Goal: Information Seeking & Learning: Learn about a topic

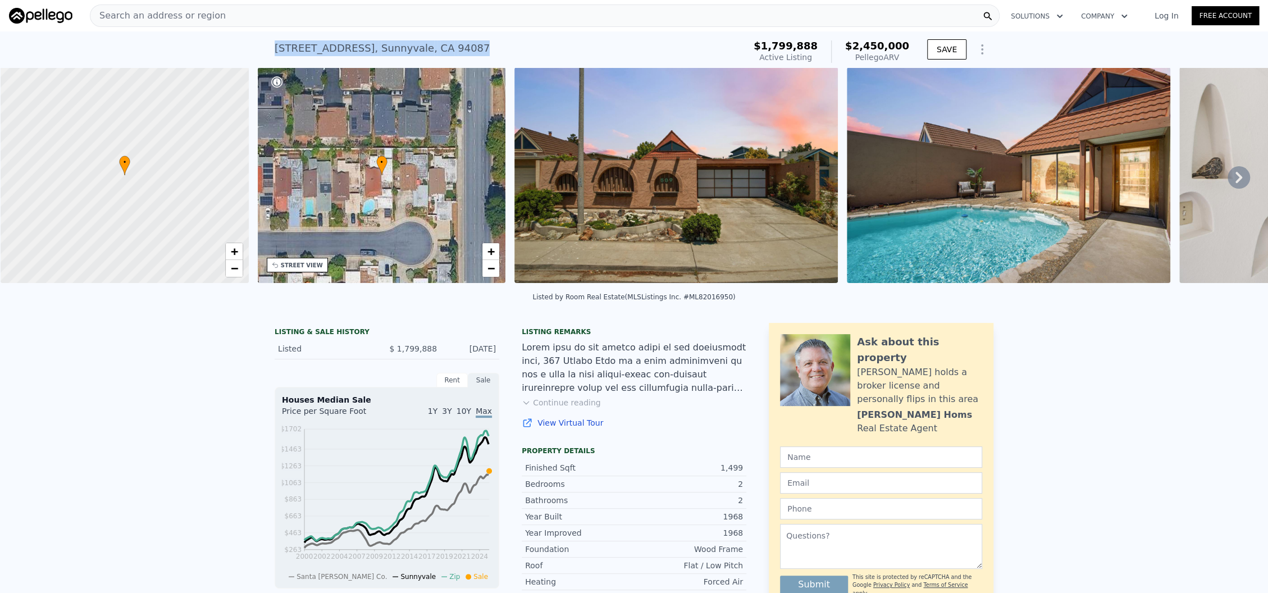
drag, startPoint x: 468, startPoint y: 48, endPoint x: 249, endPoint y: 52, distance: 219.0
click at [249, 52] on div "509 Crater Lake Ct , Sunnyvale , CA 94087 Active at $1.800m (~ARV $2.450m ) $1,…" at bounding box center [634, 49] width 1268 height 36
copy div "509 Crater Lake Ct , Sunnyvale , CA 94087"
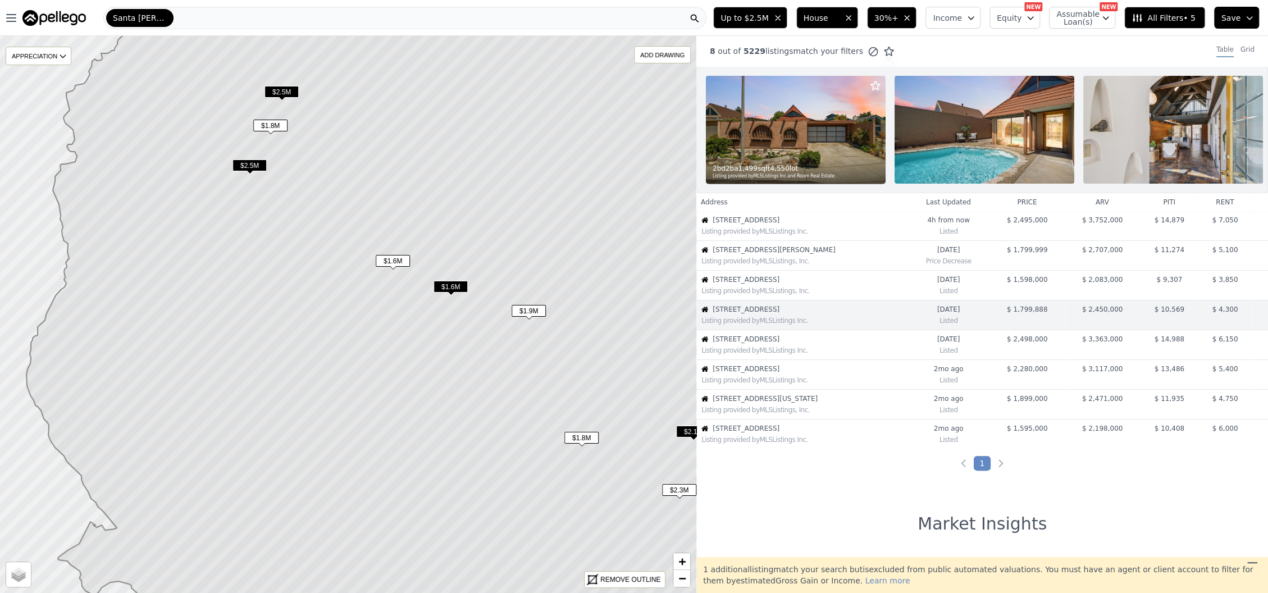
scroll to position [24, 0]
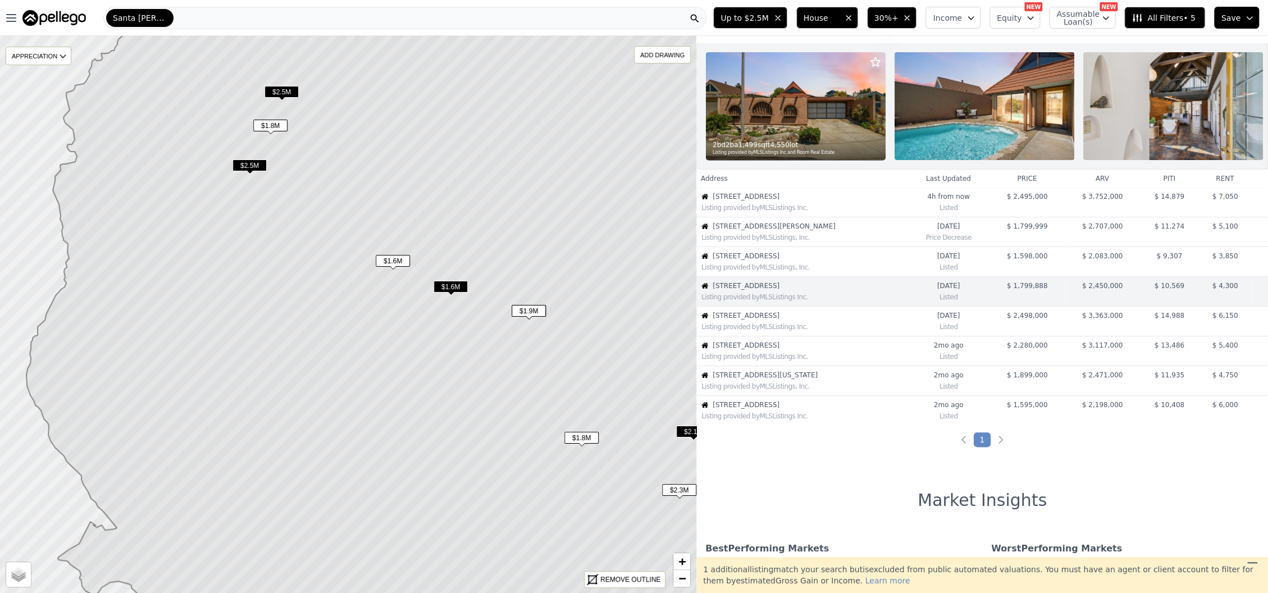
click at [772, 379] on span "1051 W Iowa Ave" at bounding box center [809, 374] width 194 height 9
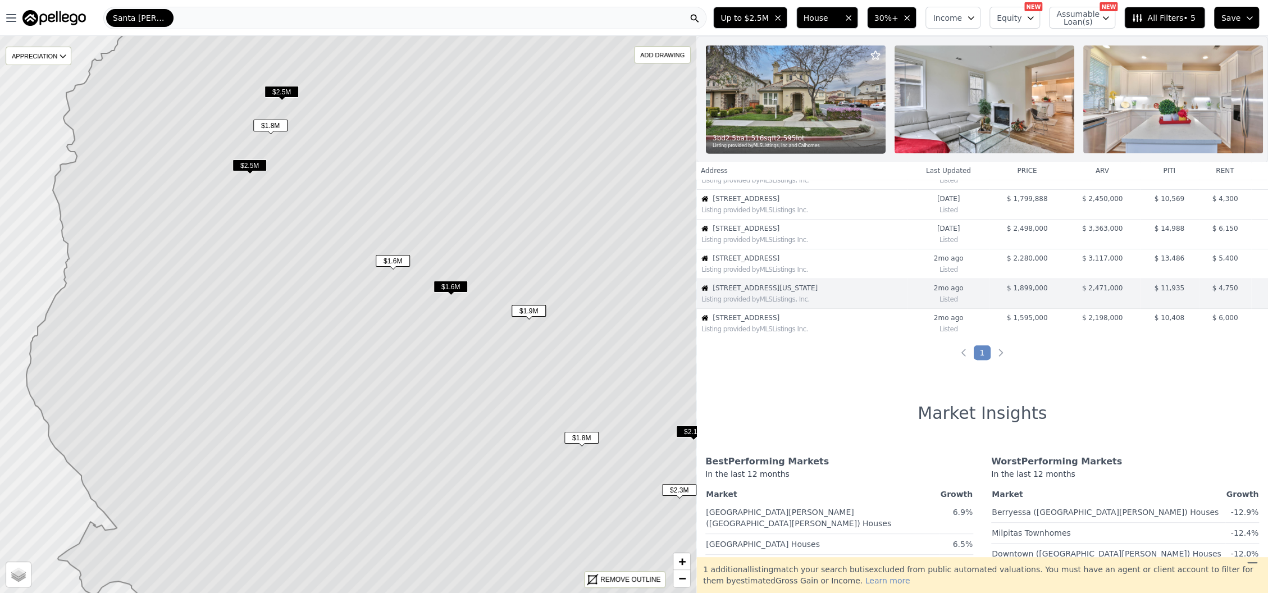
scroll to position [112, 0]
click at [765, 332] on div "Listing provided by MLSListings Inc." at bounding box center [802, 326] width 210 height 11
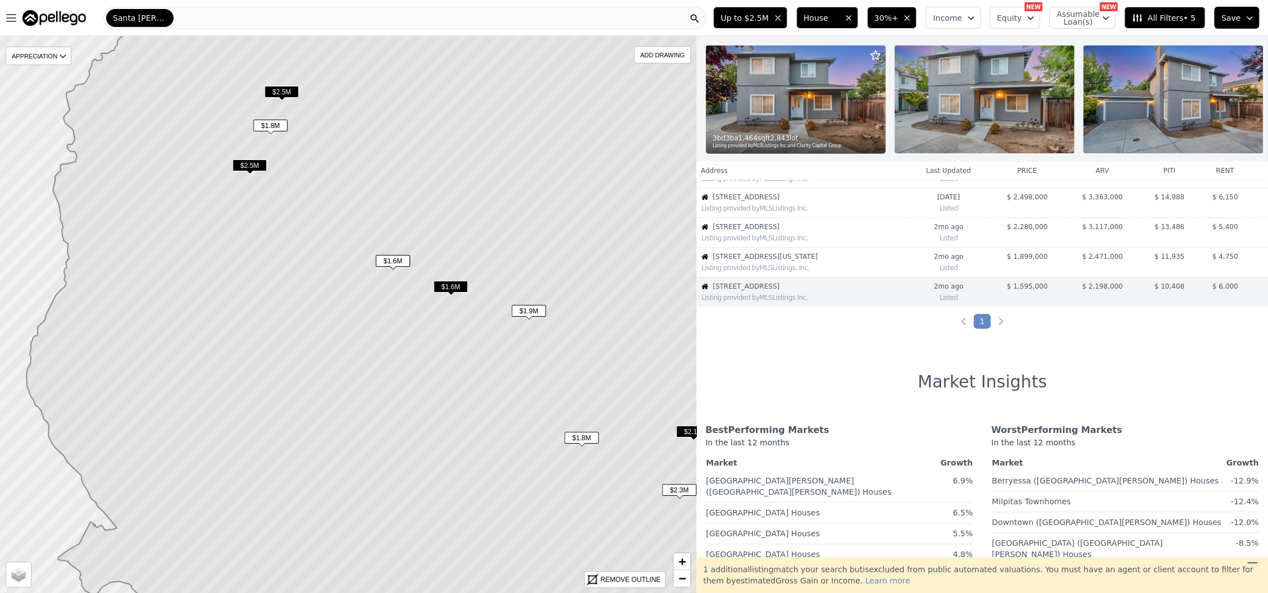
scroll to position [142, 0]
click at [808, 117] on img at bounding box center [796, 99] width 180 height 108
click at [767, 261] on span "1051 W Iowa Ave" at bounding box center [809, 256] width 194 height 9
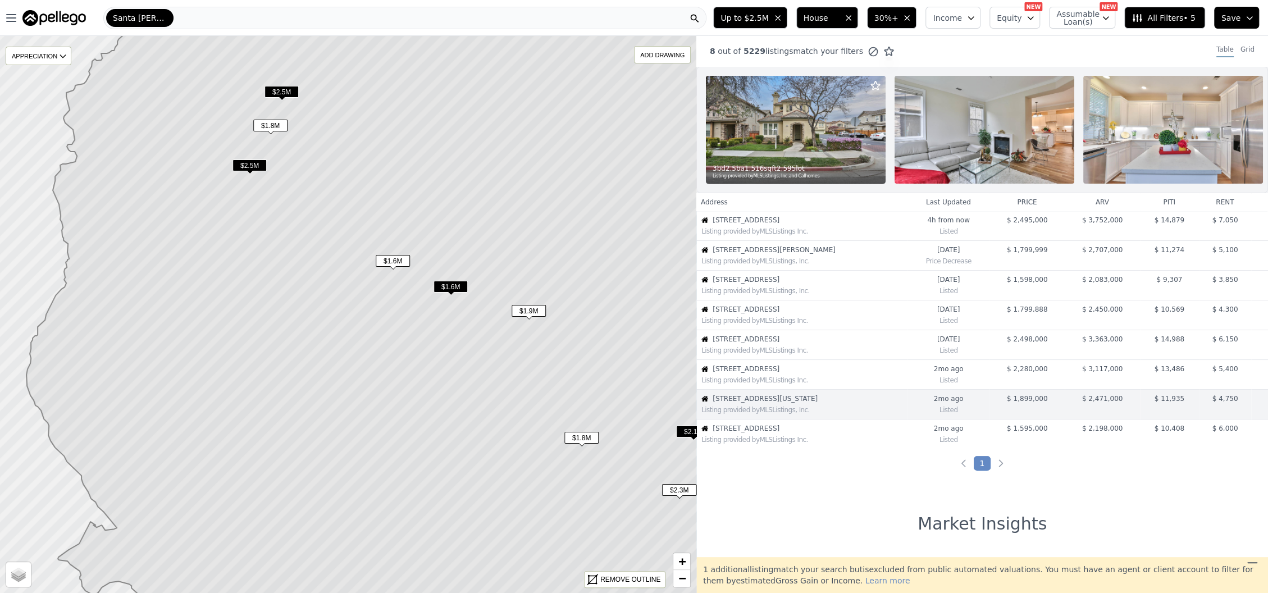
scroll to position [0, 0]
click at [757, 225] on span "3102 Flowers Ln" at bounding box center [809, 220] width 194 height 9
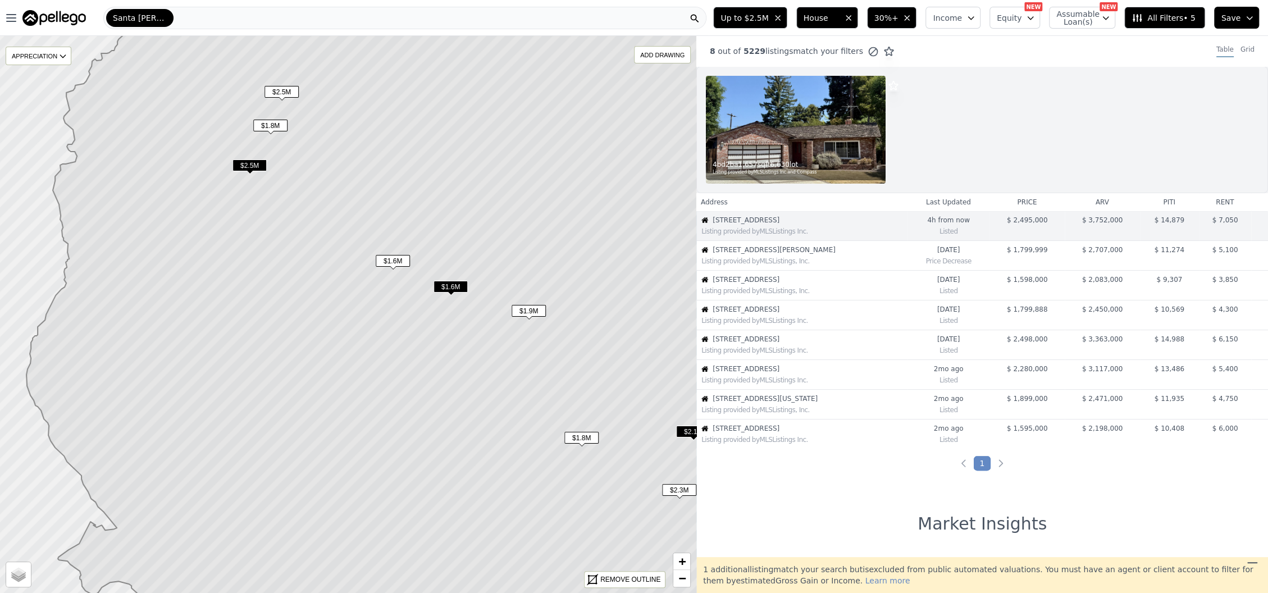
click at [822, 129] on img at bounding box center [796, 130] width 180 height 108
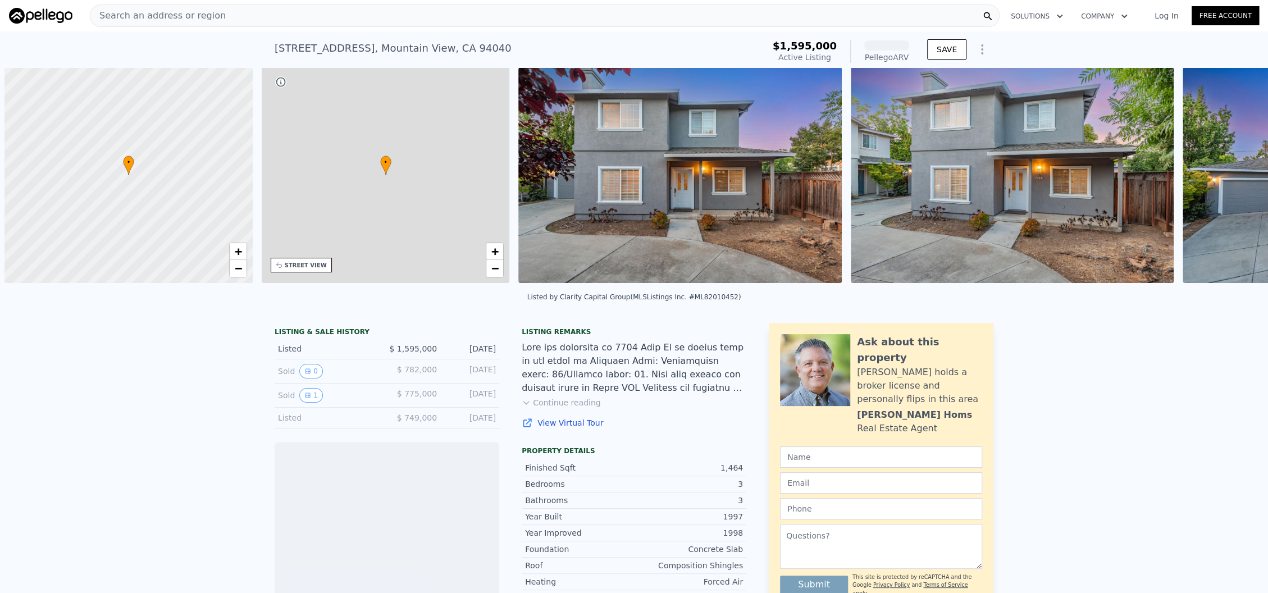
scroll to position [0, 4]
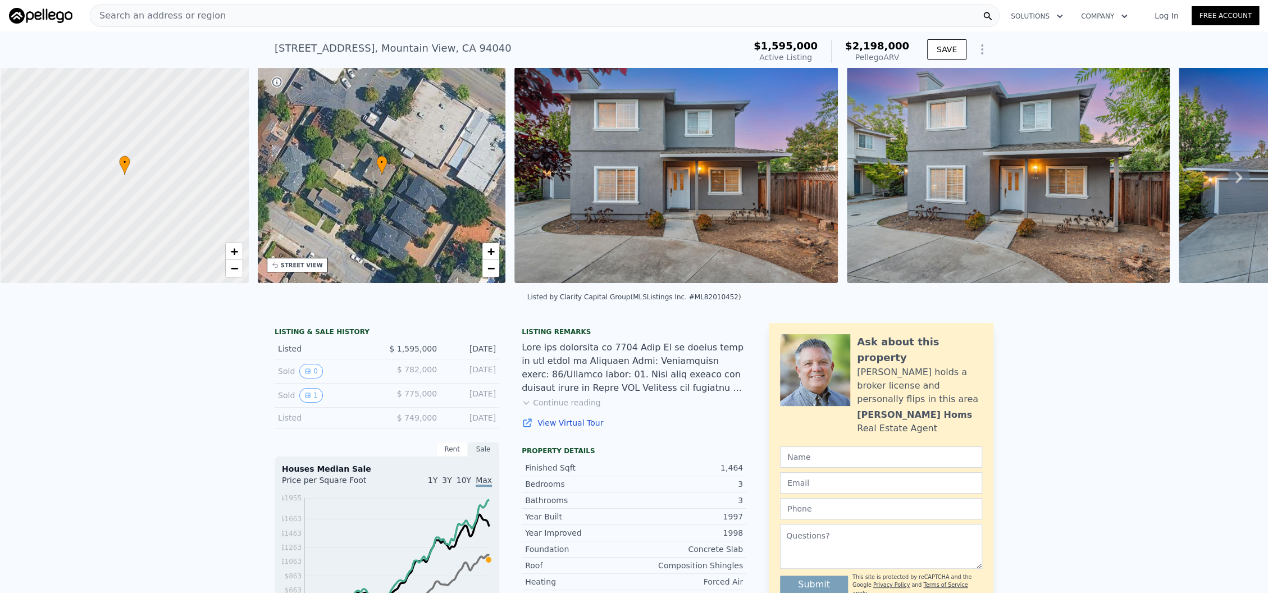
click at [1227, 181] on icon at bounding box center [1238, 177] width 22 height 22
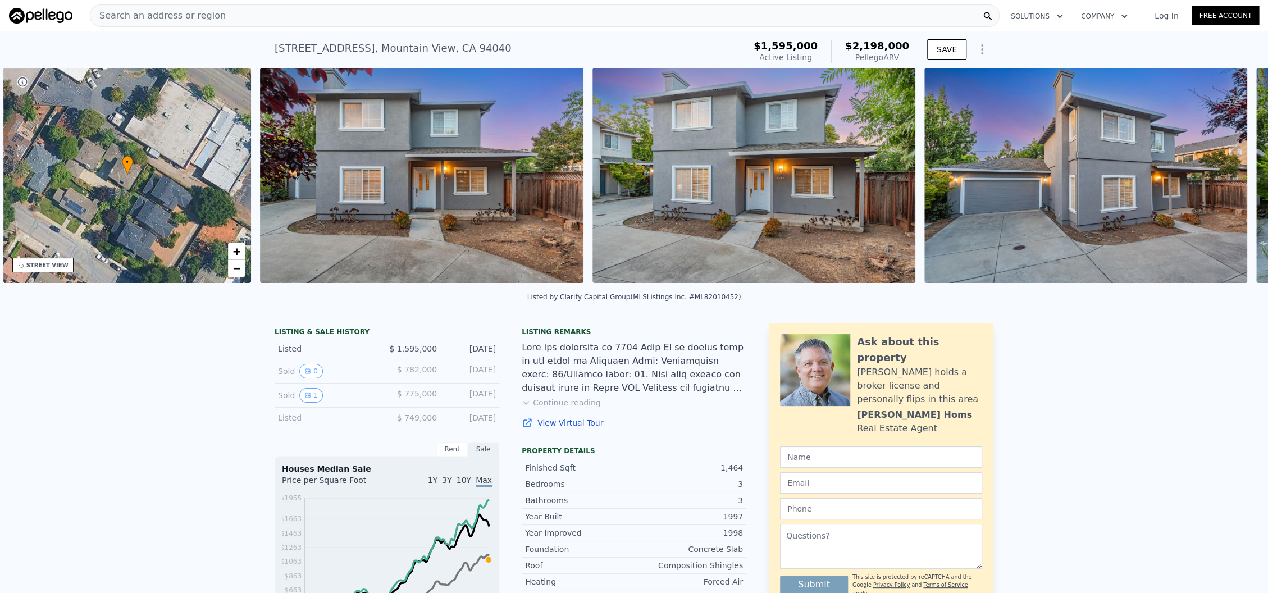
scroll to position [0, 261]
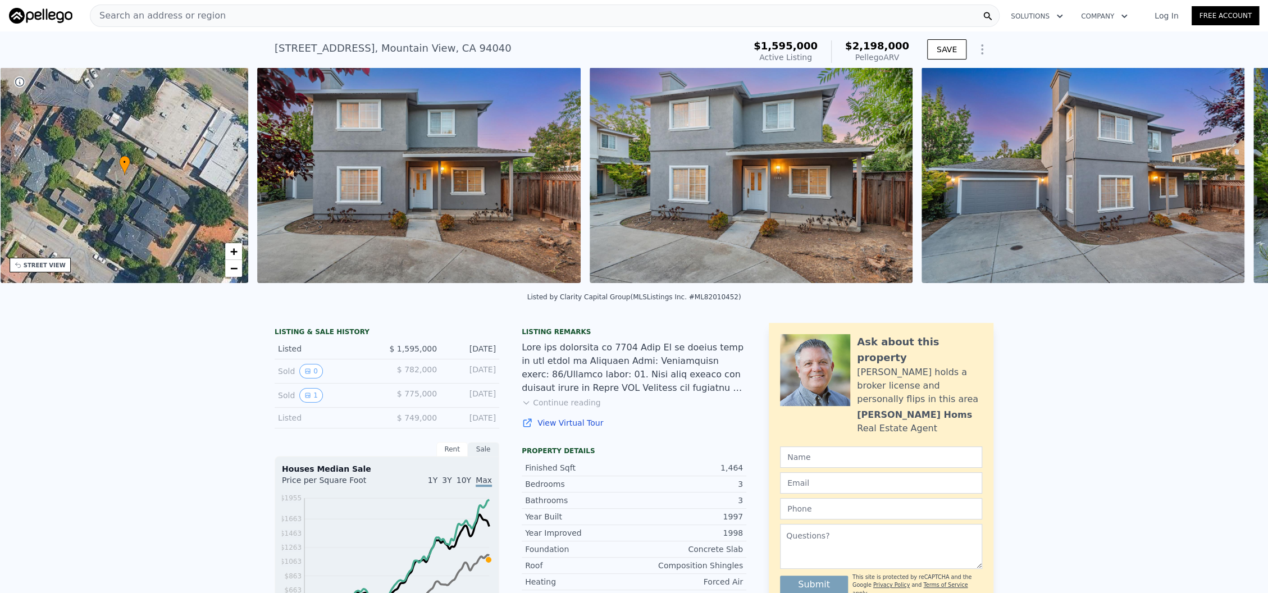
click at [1225, 181] on img at bounding box center [1082, 175] width 323 height 216
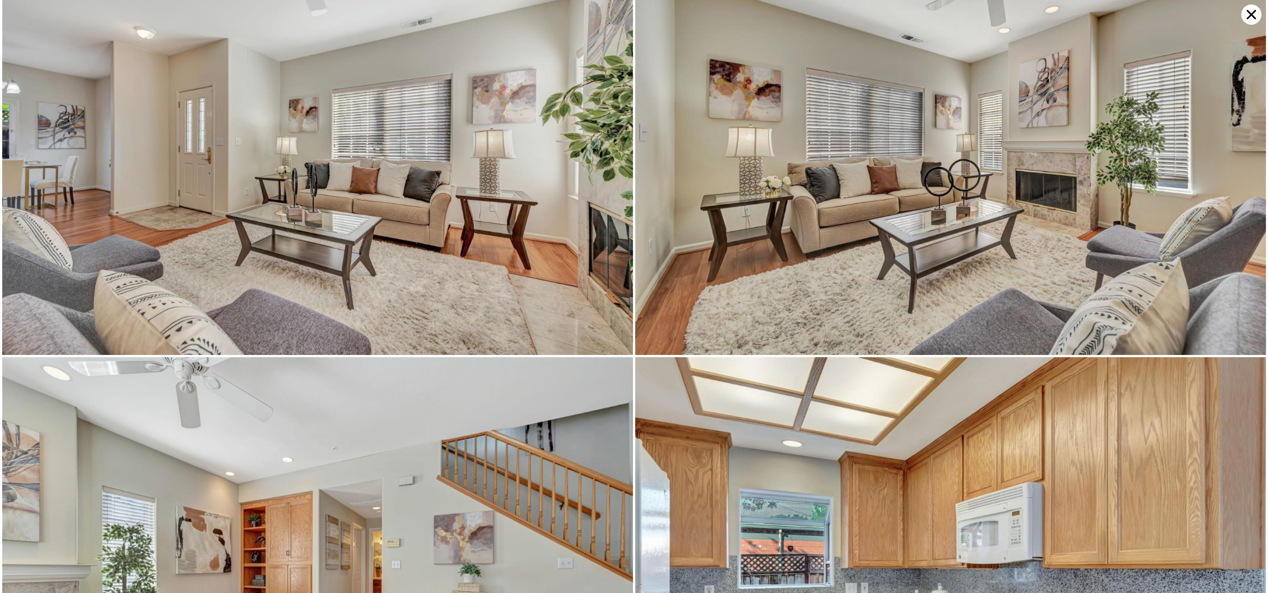
scroll to position [0, 0]
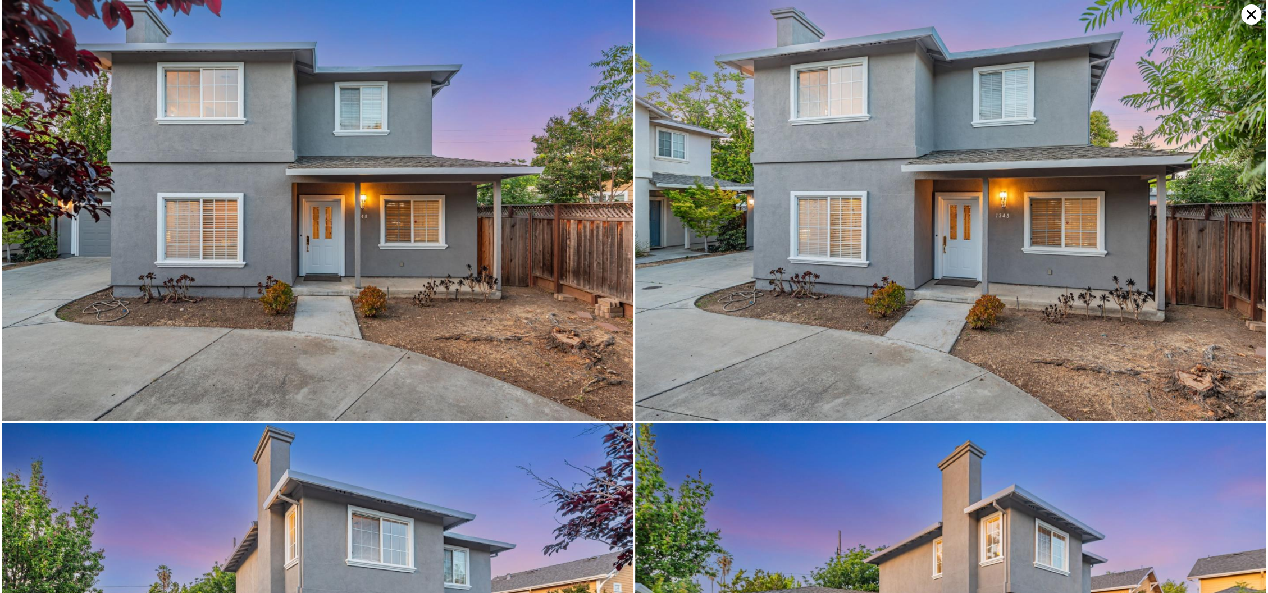
click at [1250, 12] on icon at bounding box center [1251, 14] width 20 height 20
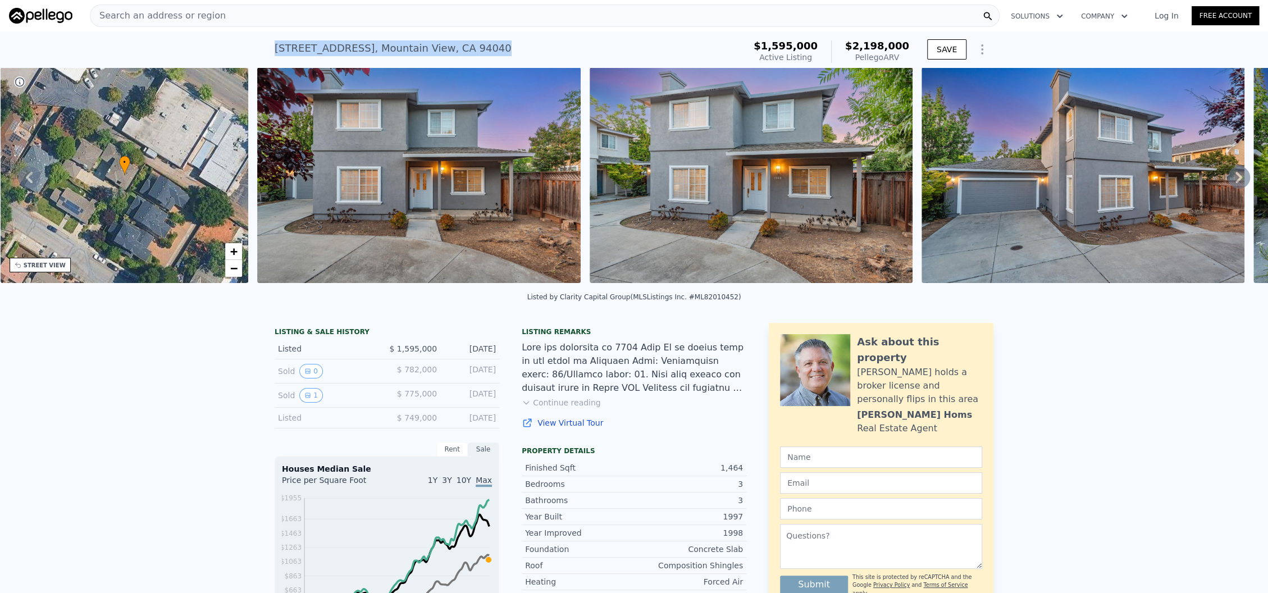
drag, startPoint x: 448, startPoint y: 49, endPoint x: 269, endPoint y: 38, distance: 179.4
click at [274, 39] on div "[STREET_ADDRESS] Active at $1.595m (~ARV $2.198m )" at bounding box center [506, 51] width 465 height 31
copy div "[STREET_ADDRESS]"
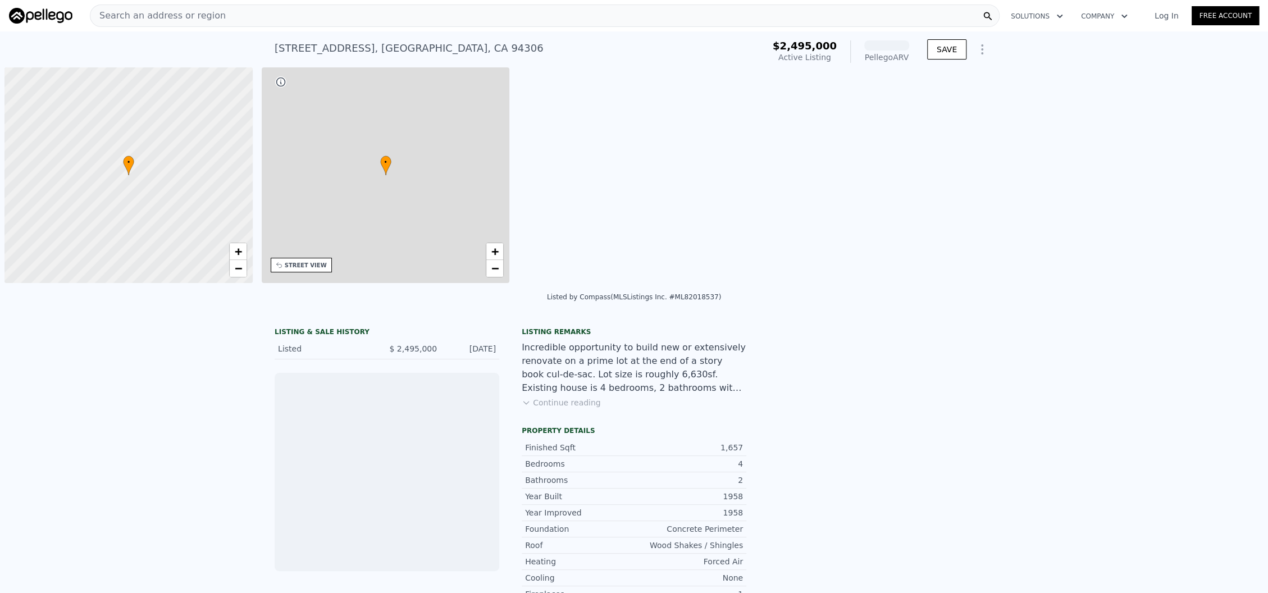
scroll to position [0, 4]
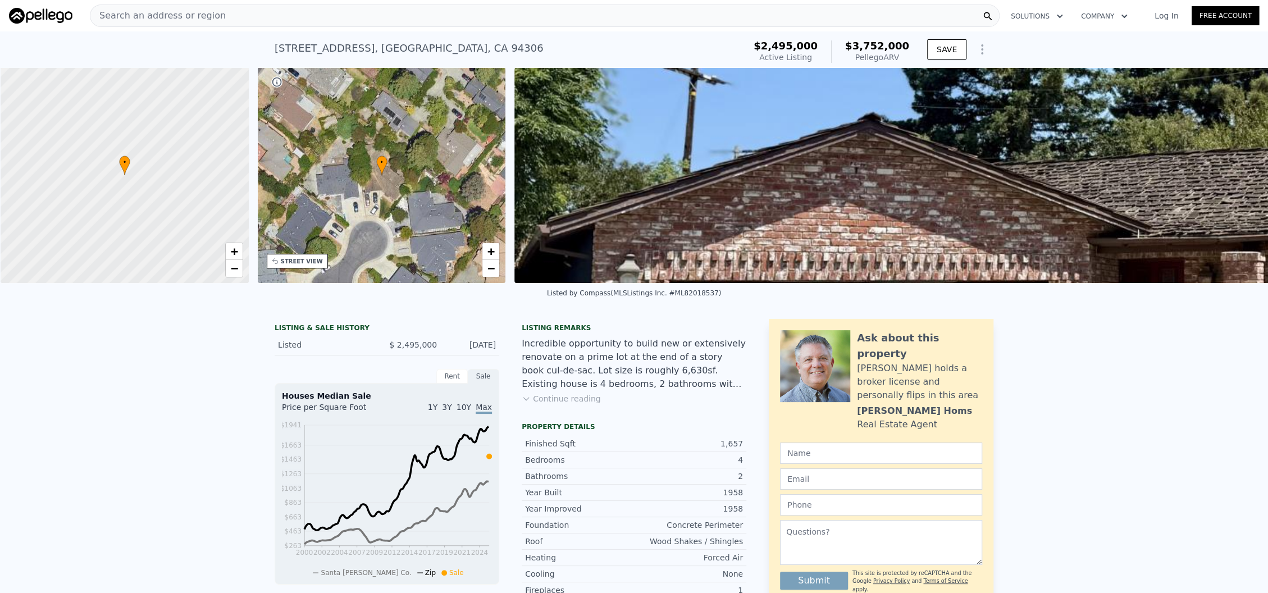
click at [542, 404] on button "Continue reading" at bounding box center [560, 398] width 79 height 11
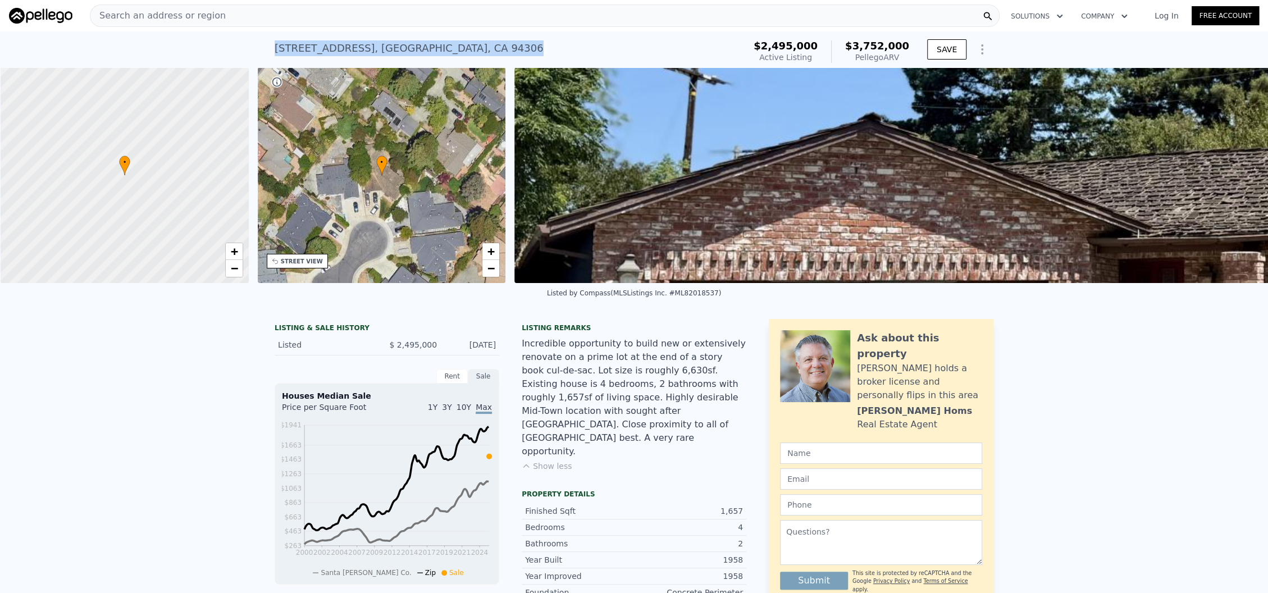
drag, startPoint x: 486, startPoint y: 46, endPoint x: 260, endPoint y: 54, distance: 226.4
click at [262, 53] on div "3102 Flowers Ln , Santa Clara County , CA 94306 Active at $2.495m (~ARV $3.752m…" at bounding box center [634, 49] width 1268 height 36
copy div "3102 Flowers Ln , Santa Clara County , CA 94306"
